Goal: Register for event/course

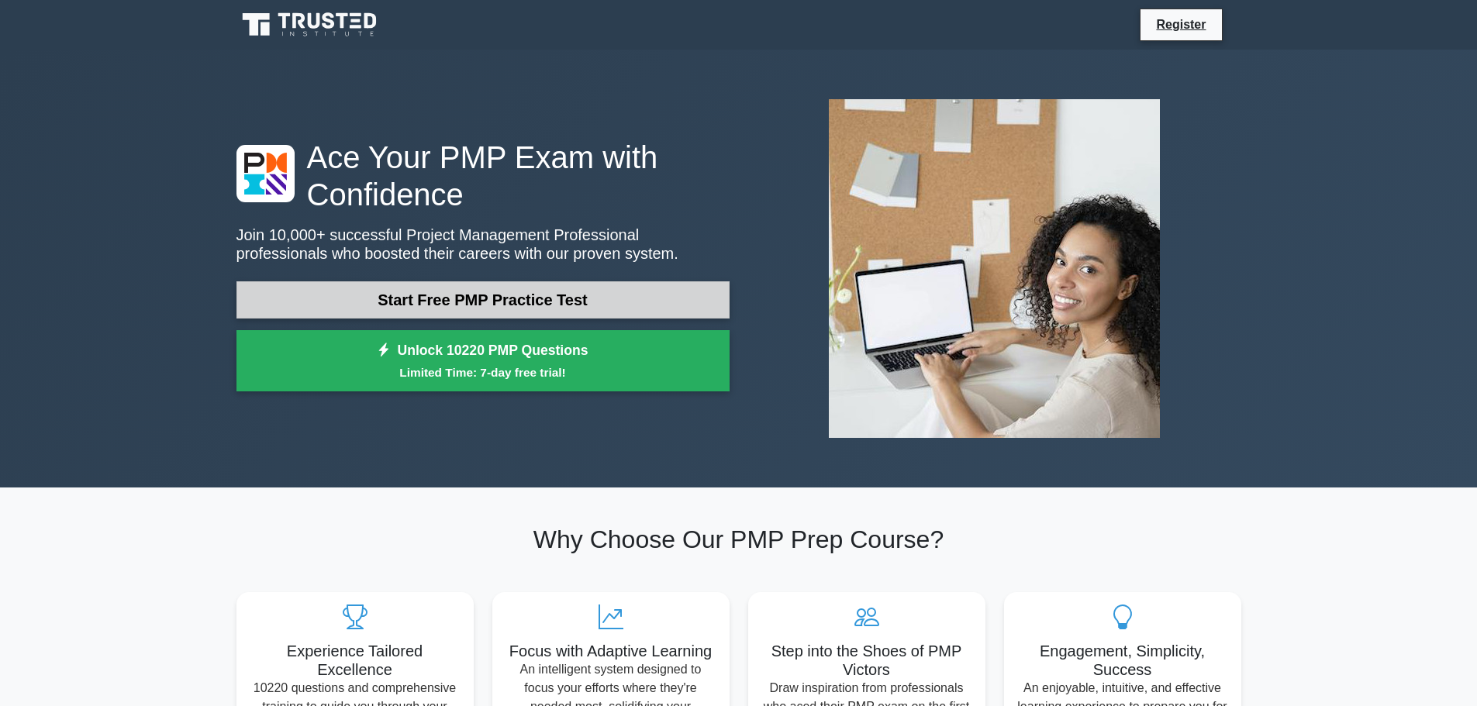
click at [587, 292] on link "Start Free PMP Practice Test" at bounding box center [482, 299] width 493 height 37
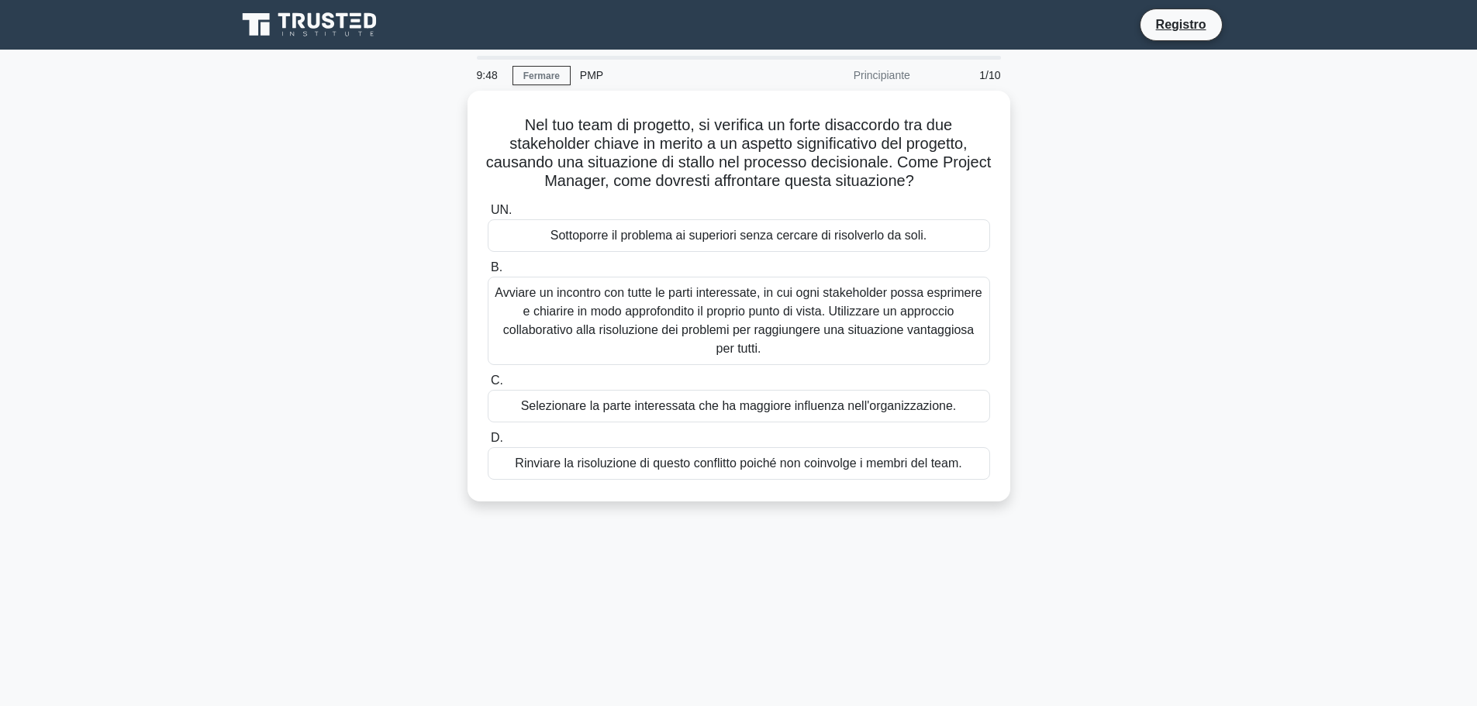
click at [1211, 312] on div "Nel tuo team di progetto, si verifica un forte disaccordo tra due stakeholder c…" at bounding box center [738, 306] width 1023 height 430
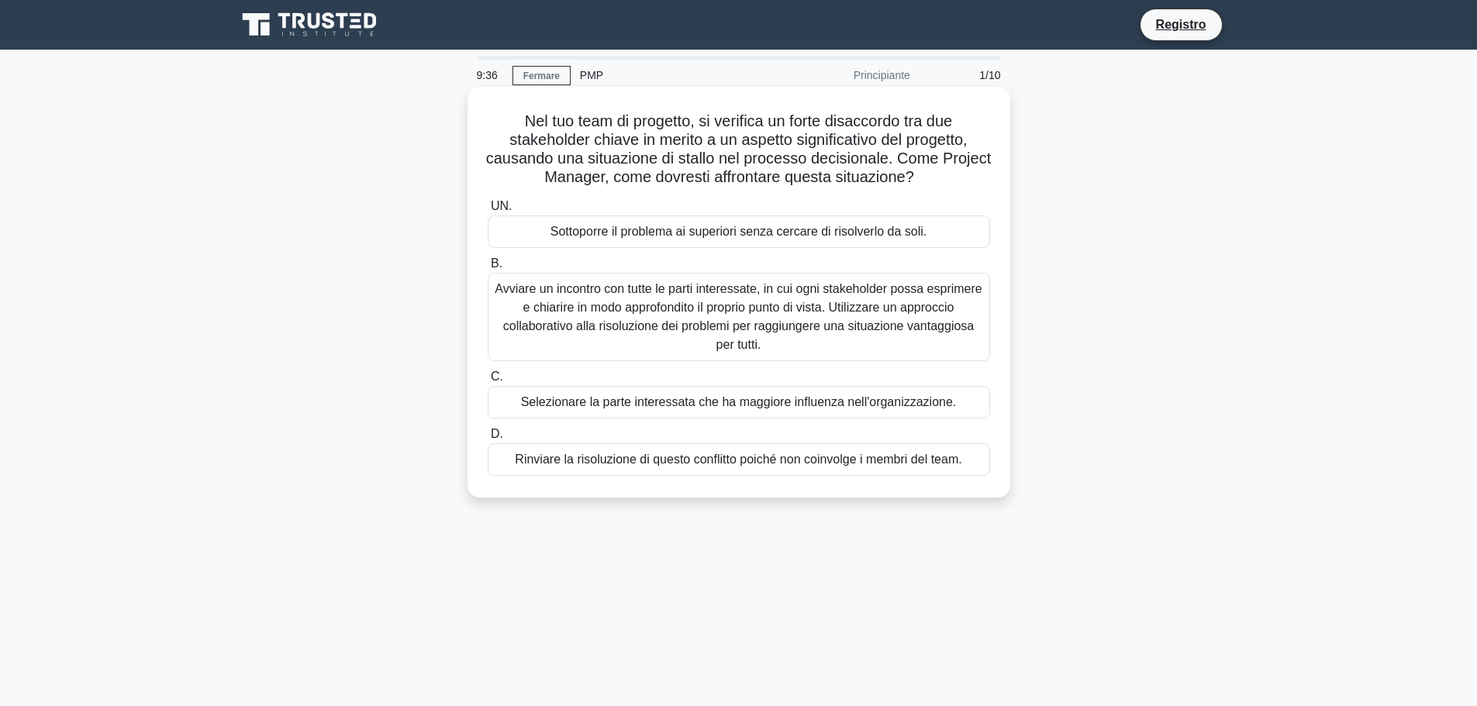
click at [564, 318] on font "Avviare un incontro con tutte le parti interessate, in cui ogni stakeholder pos…" at bounding box center [739, 317] width 488 height 74
click at [488, 269] on input "B. Avviare un incontro con tutte le parti interessate, in cui ogni stakeholder …" at bounding box center [488, 264] width 0 height 10
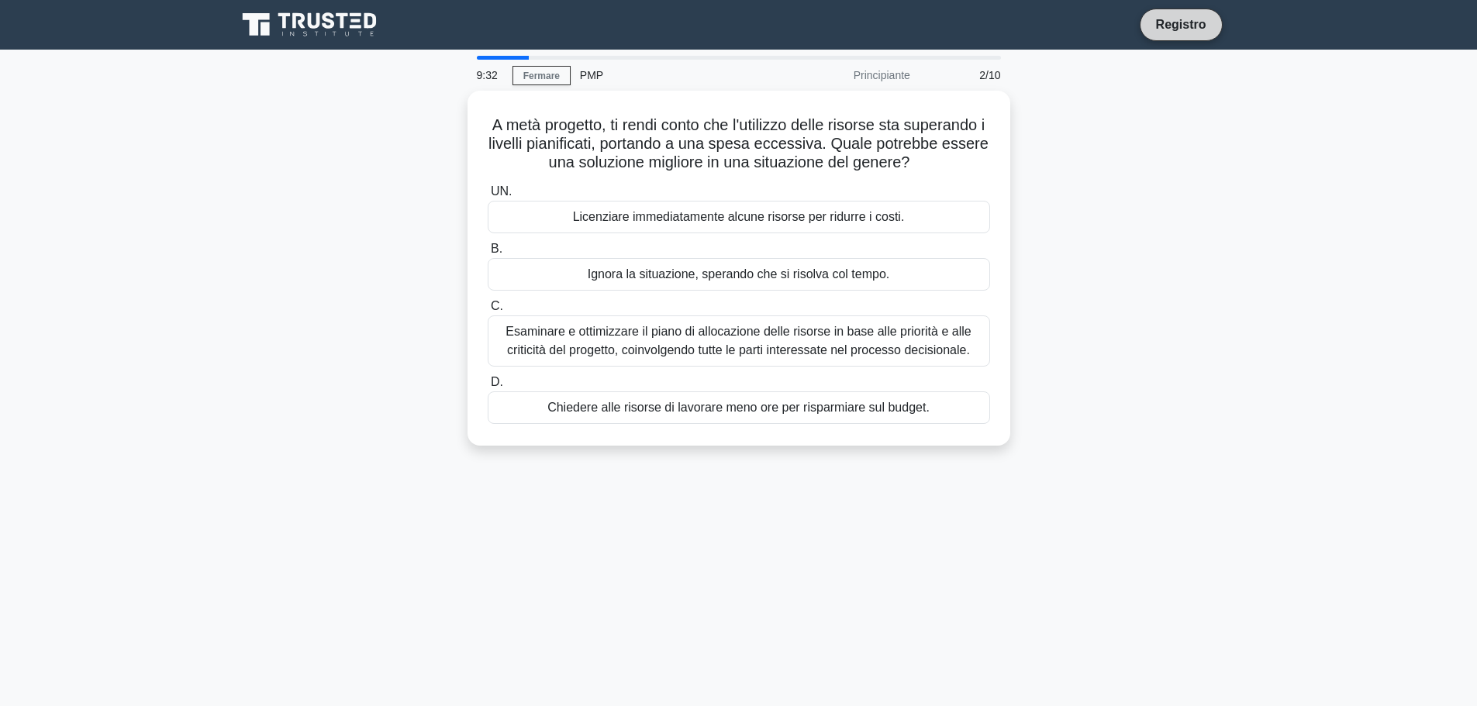
click at [1202, 28] on font "Registro" at bounding box center [1181, 24] width 50 height 13
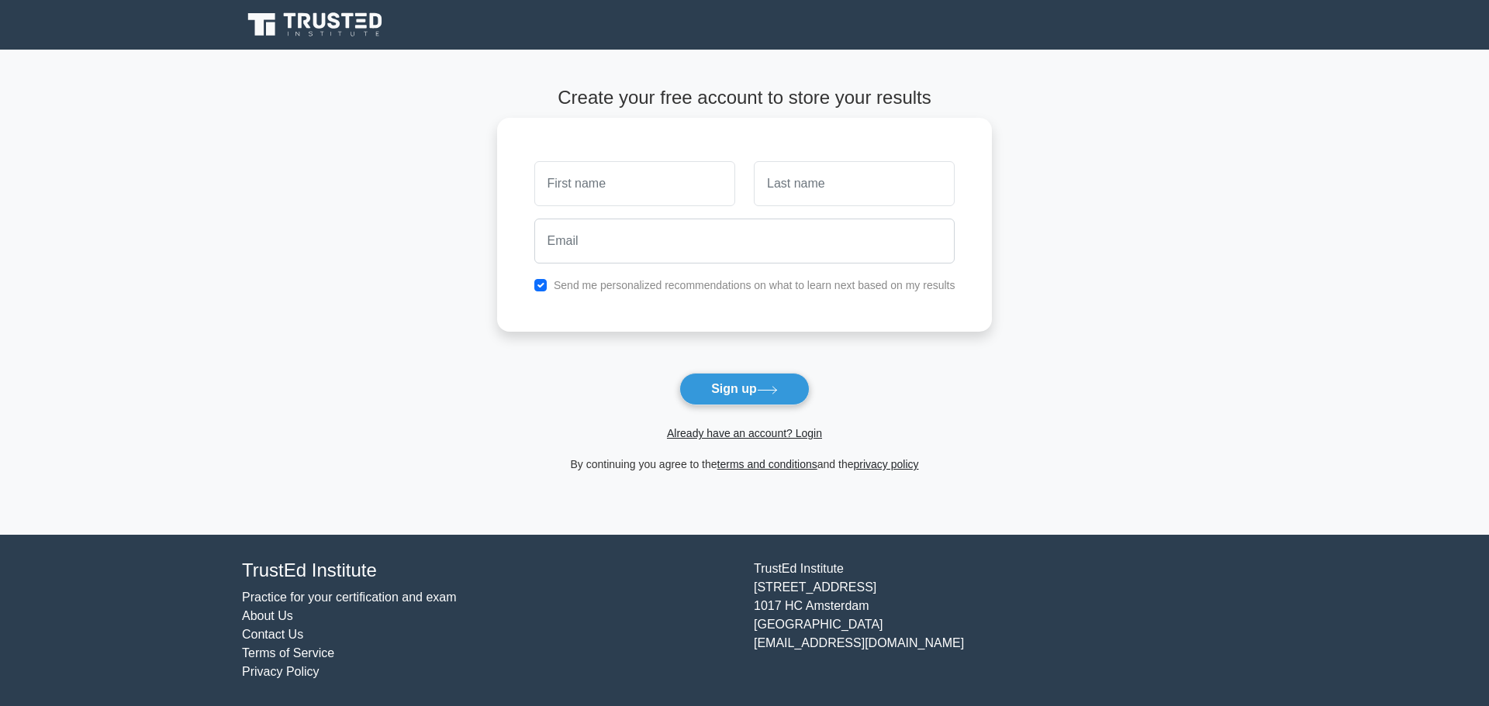
click at [661, 190] on input "text" at bounding box center [634, 183] width 201 height 45
click at [640, 191] on input "text" at bounding box center [634, 183] width 201 height 45
type input "Pierpaolo"
type input "Pignataro"
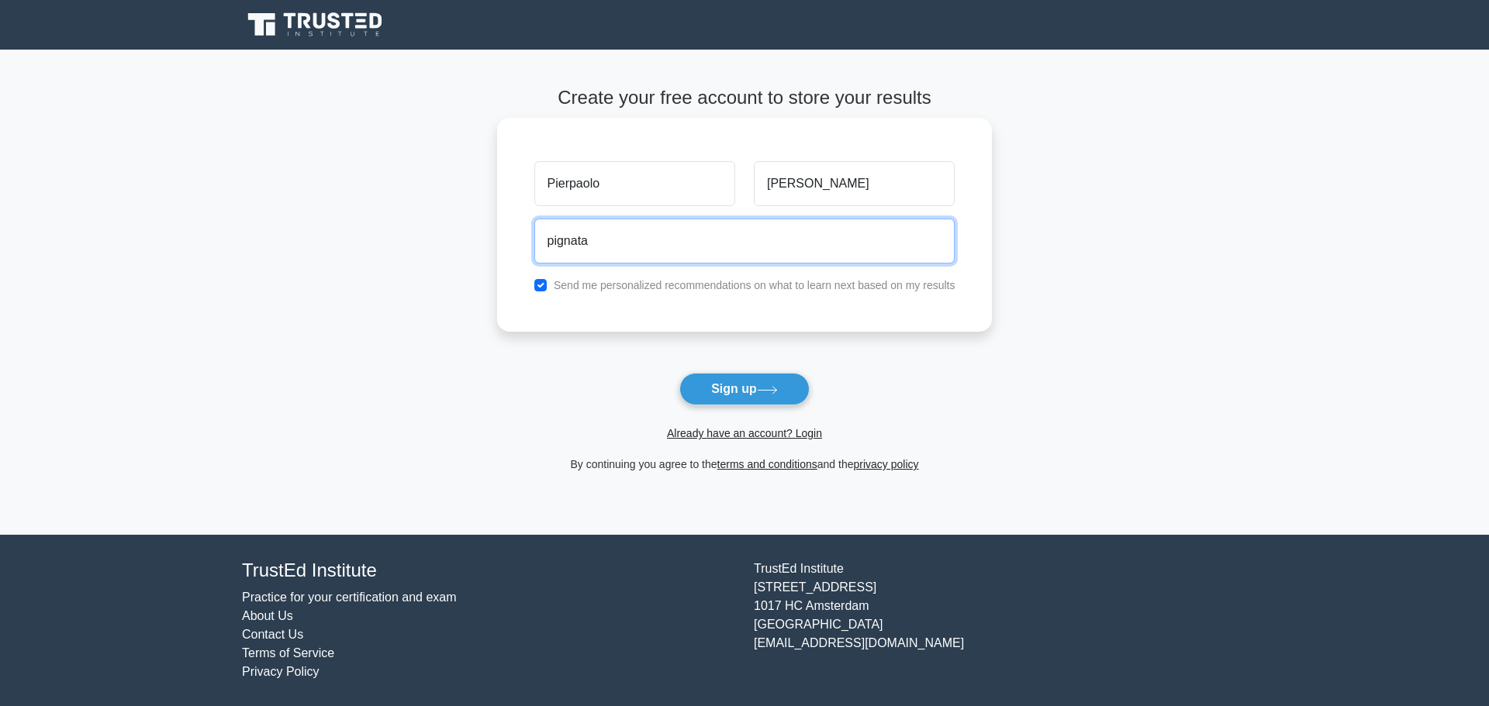
type input "pignataropierpaolo@gmail.com"
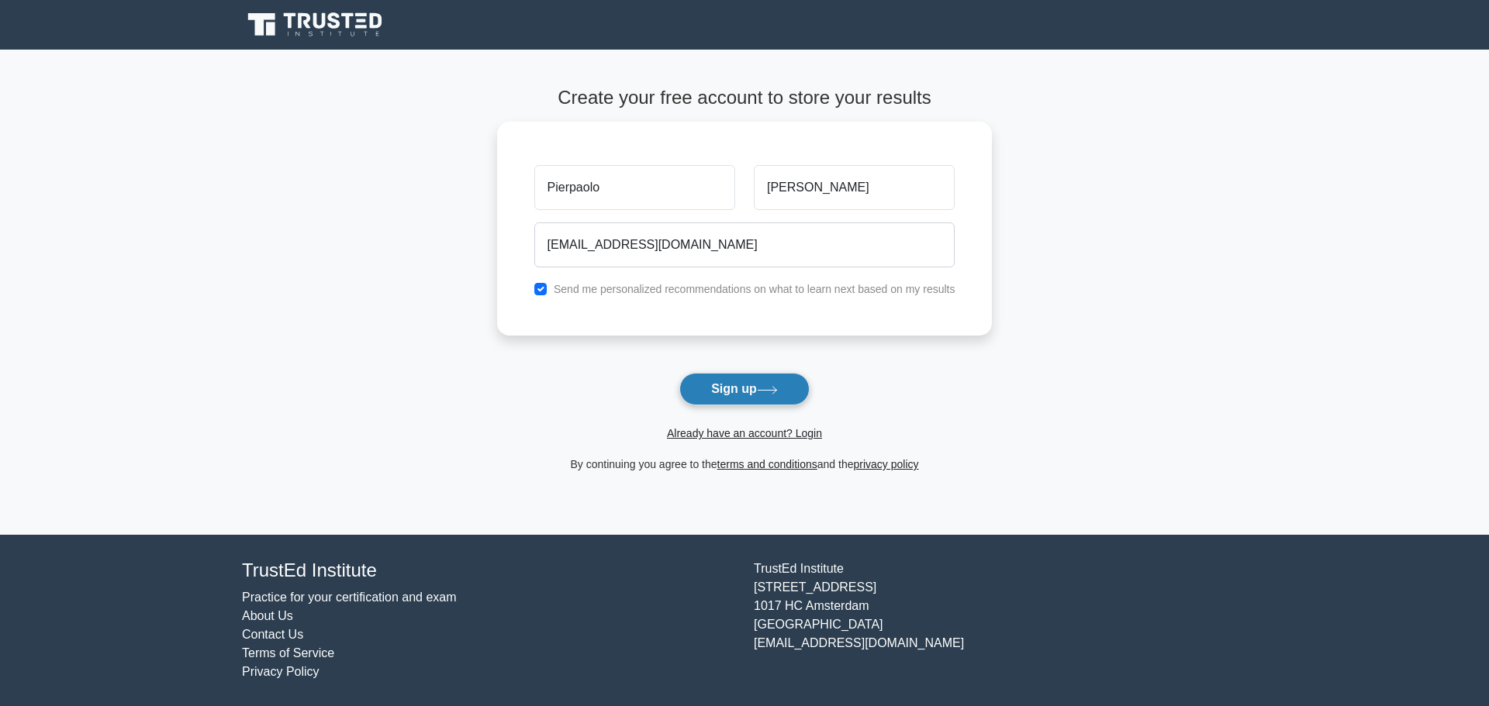
click at [731, 386] on button "Sign up" at bounding box center [744, 389] width 130 height 33
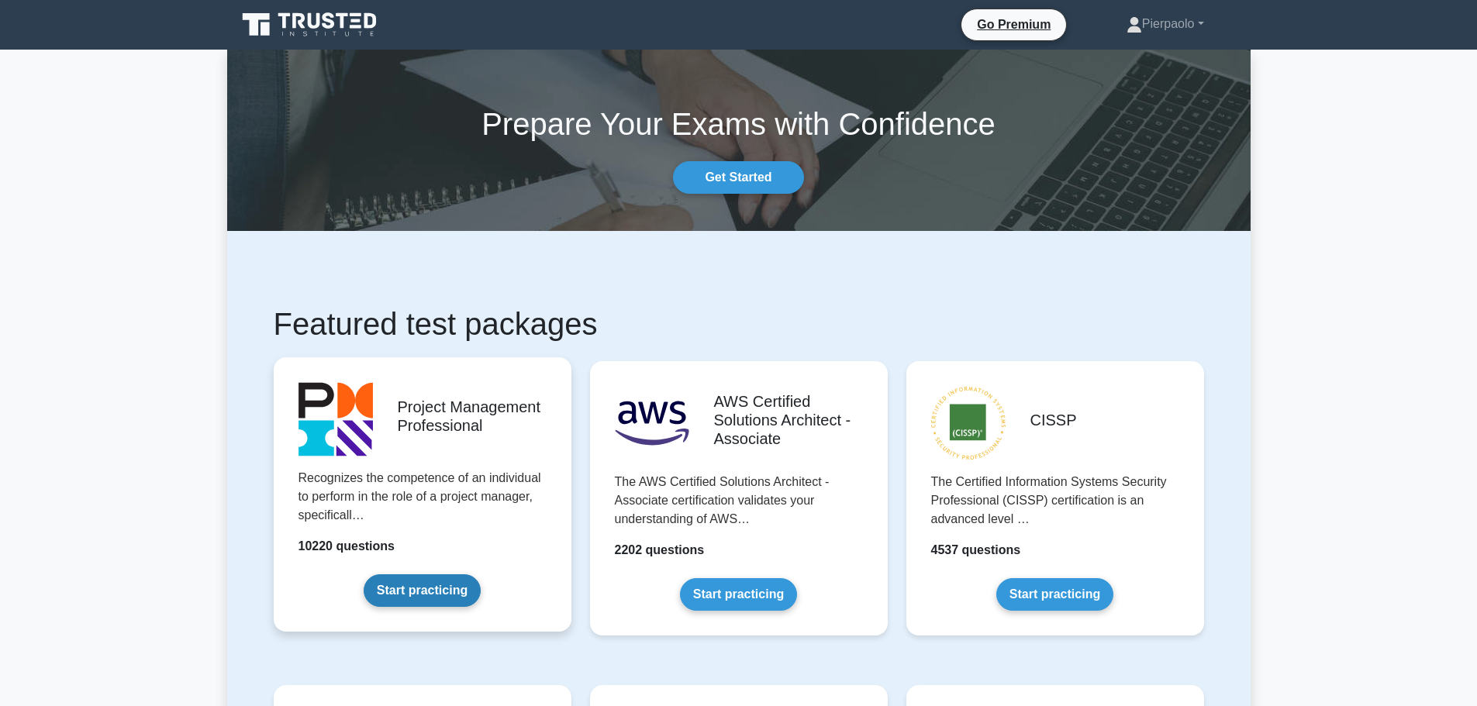
click at [445, 588] on link "Start practicing" at bounding box center [422, 590] width 117 height 33
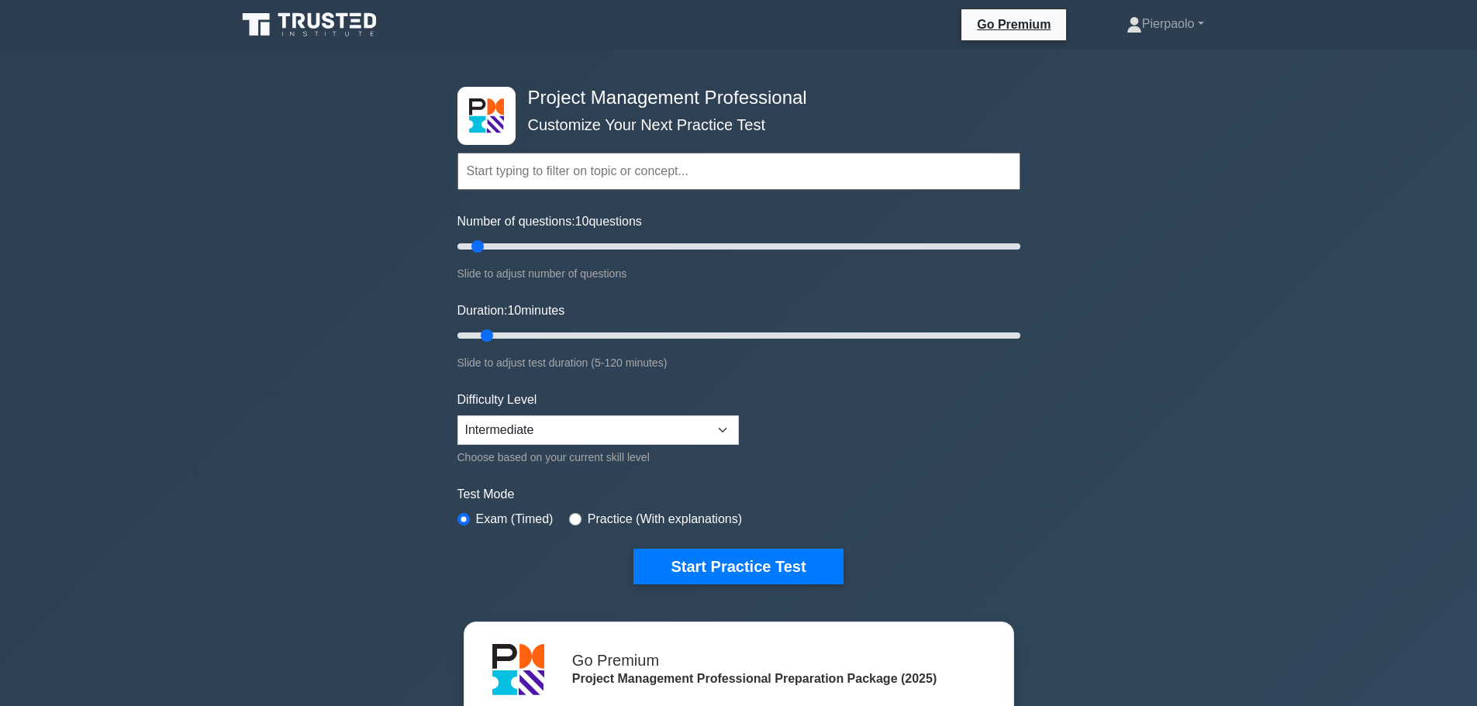
click at [700, 179] on input "text" at bounding box center [738, 171] width 563 height 37
drag, startPoint x: 480, startPoint y: 246, endPoint x: 961, endPoint y: 239, distance: 480.7
type input "180"
click at [961, 239] on input "Number of questions: 180 questions" at bounding box center [738, 246] width 563 height 19
click at [594, 166] on input "text" at bounding box center [738, 171] width 563 height 37
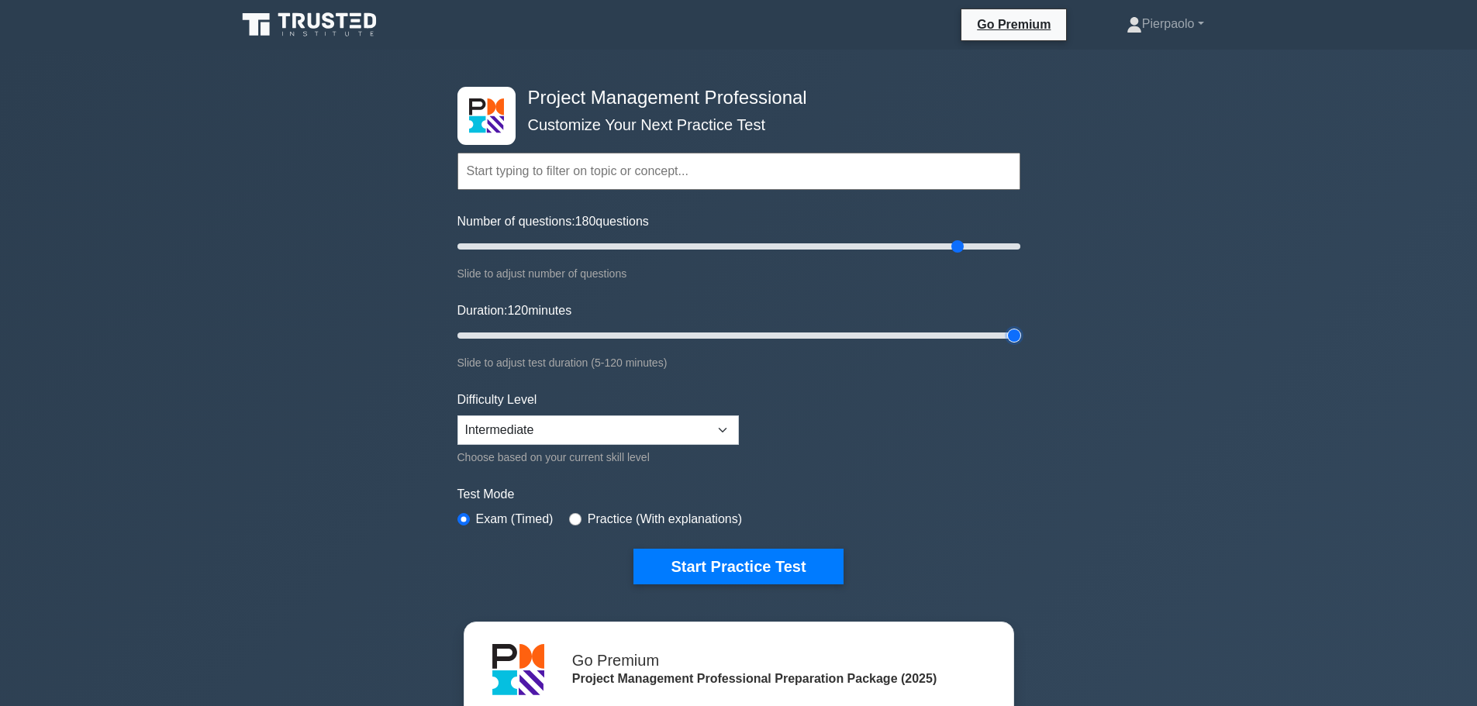
drag, startPoint x: 485, startPoint y: 337, endPoint x: 1085, endPoint y: 329, distance: 600.1
type input "120"
click at [1020, 329] on input "Duration: 120 minutes" at bounding box center [738, 335] width 563 height 19
click at [699, 421] on select "Beginner Intermediate Expert" at bounding box center [597, 430] width 281 height 29
click at [919, 434] on form "Topics Scope Management Time Management Cost Management Quality Management Risk…" at bounding box center [738, 344] width 563 height 479
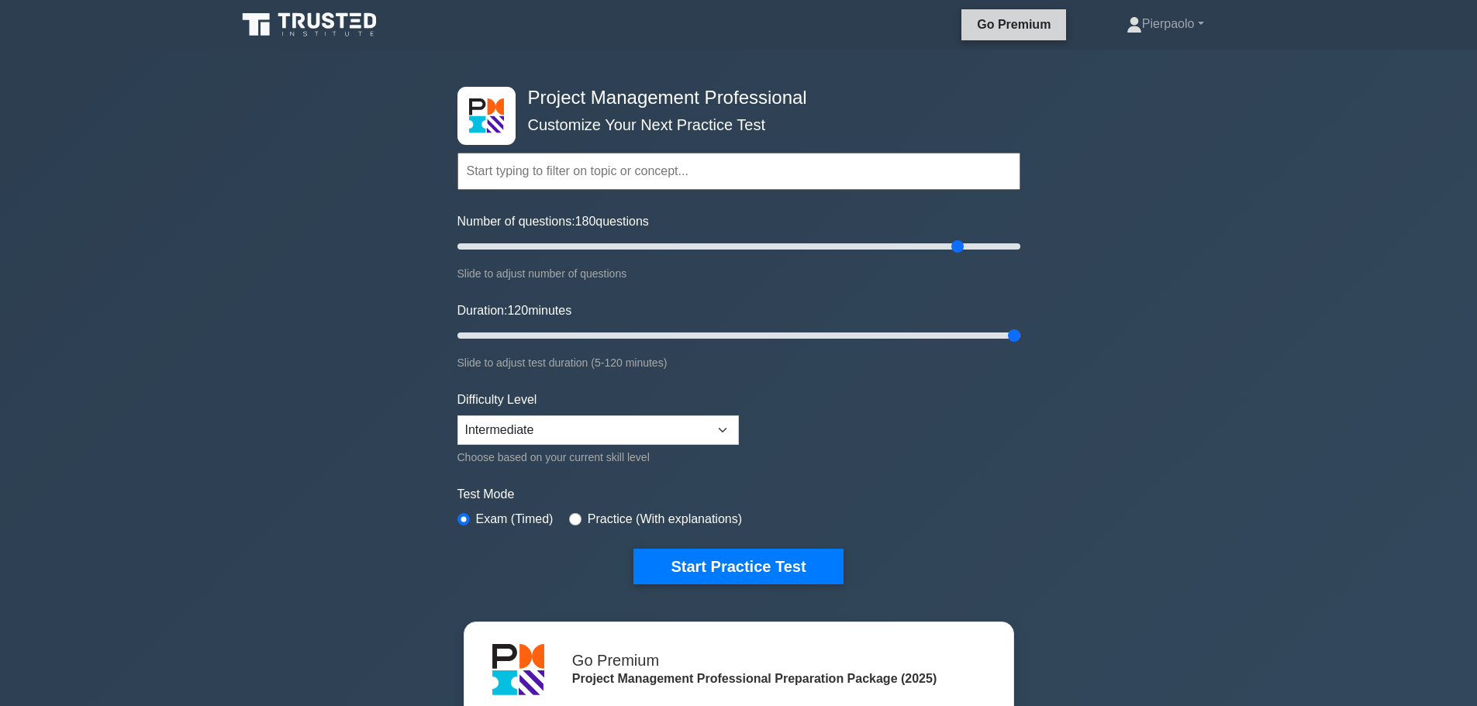
click at [1034, 22] on link "Go Premium" at bounding box center [1014, 24] width 92 height 19
click at [659, 431] on select "Beginner Intermediate Expert" at bounding box center [597, 430] width 281 height 29
click at [930, 448] on form "Topics Scope Management Time Management Cost Management Quality Management Risk…" at bounding box center [738, 344] width 563 height 479
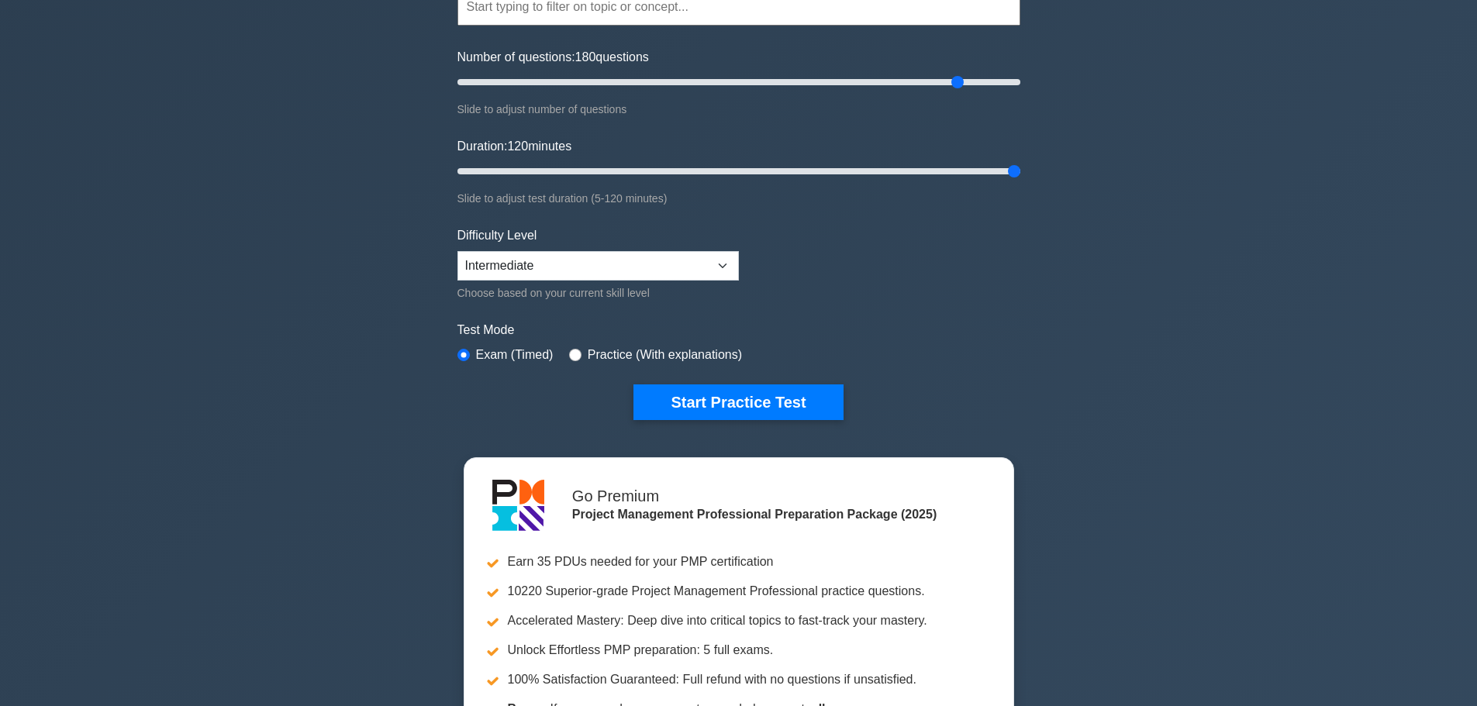
scroll to position [233, 0]
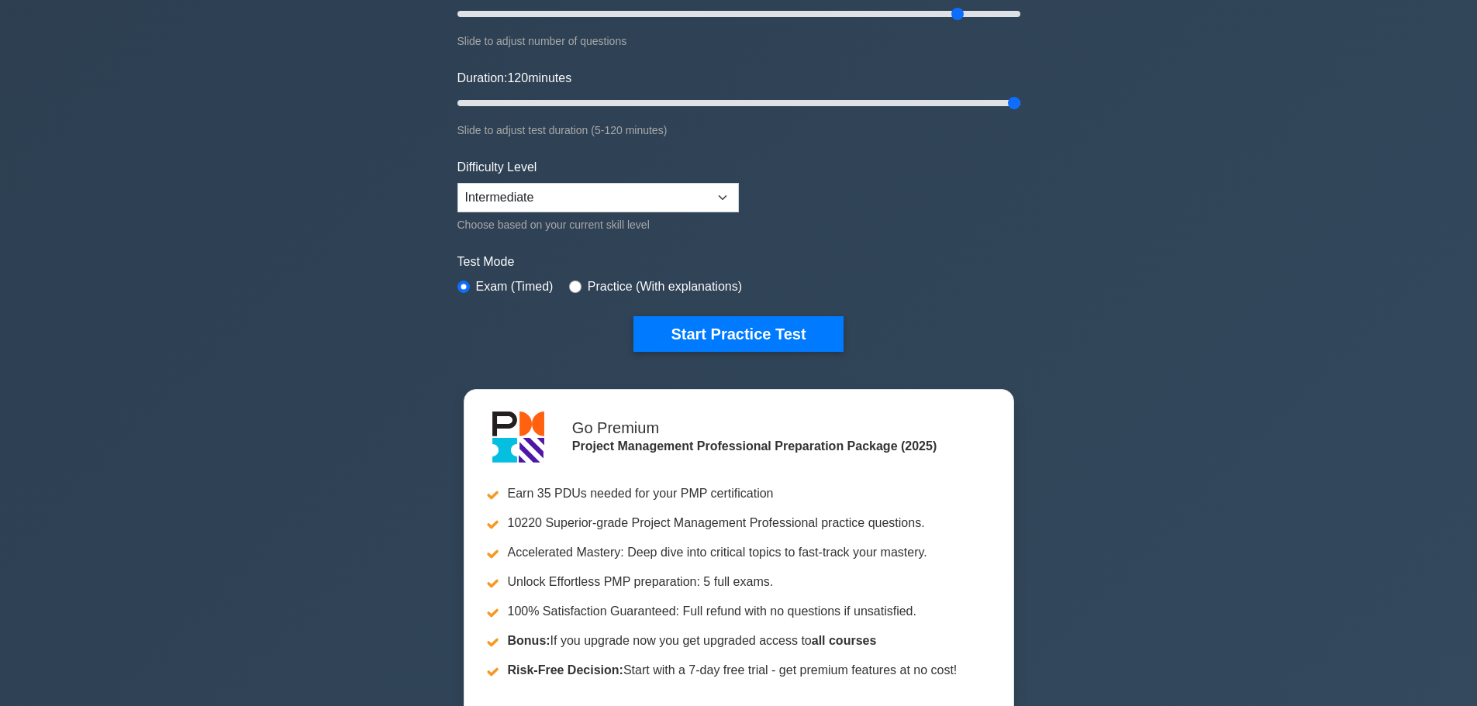
click at [631, 281] on label "Practice (With explanations)" at bounding box center [665, 287] width 154 height 19
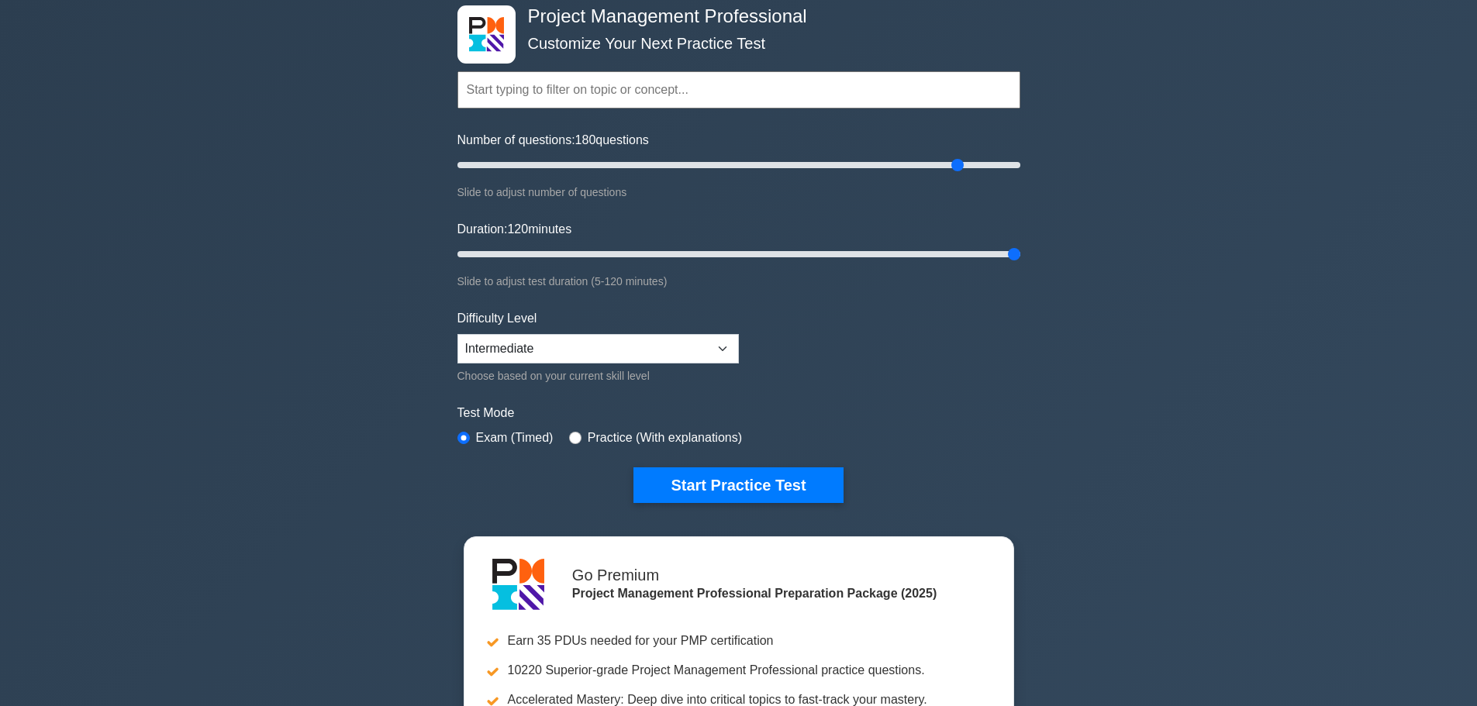
scroll to position [78, 0]
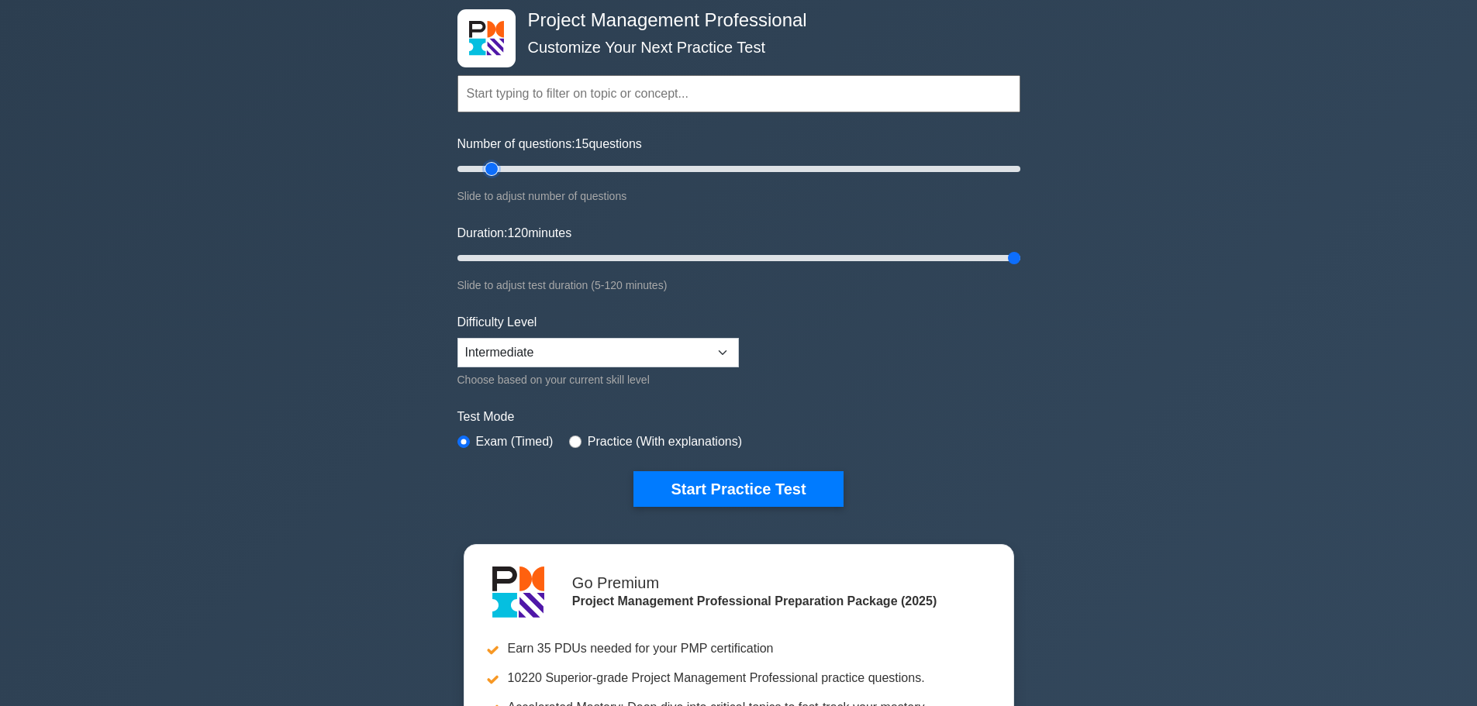
drag, startPoint x: 963, startPoint y: 167, endPoint x: 485, endPoint y: 161, distance: 477.6
type input "15"
click at [485, 161] on input "Number of questions: 15 questions" at bounding box center [738, 169] width 563 height 19
